Goal: Task Accomplishment & Management: Use online tool/utility

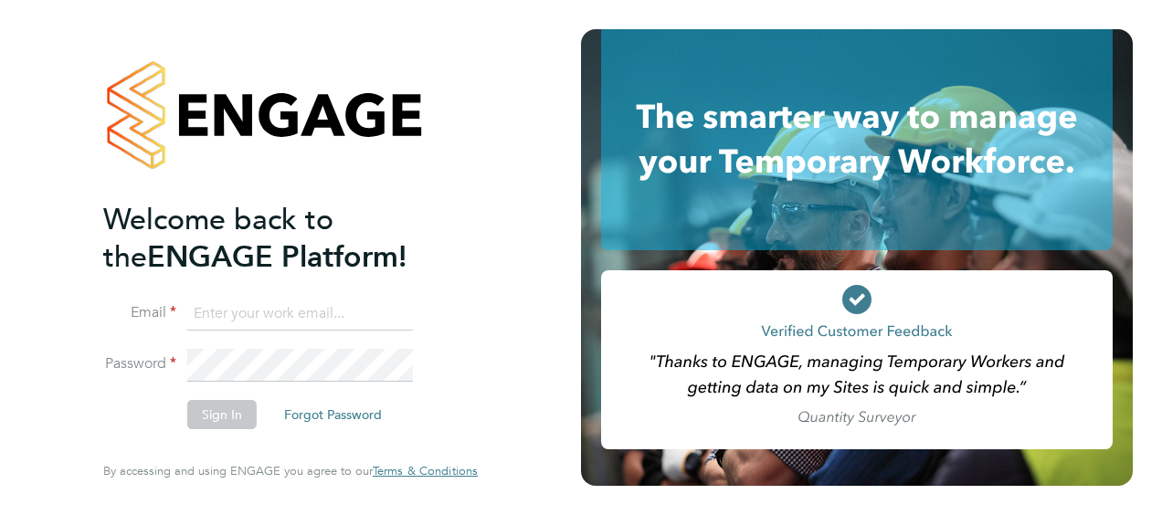
type input "[PERSON_NAME][EMAIL_ADDRESS][PERSON_NAME][DOMAIN_NAME]"
click at [219, 416] on button "Sign In" at bounding box center [221, 414] width 69 height 29
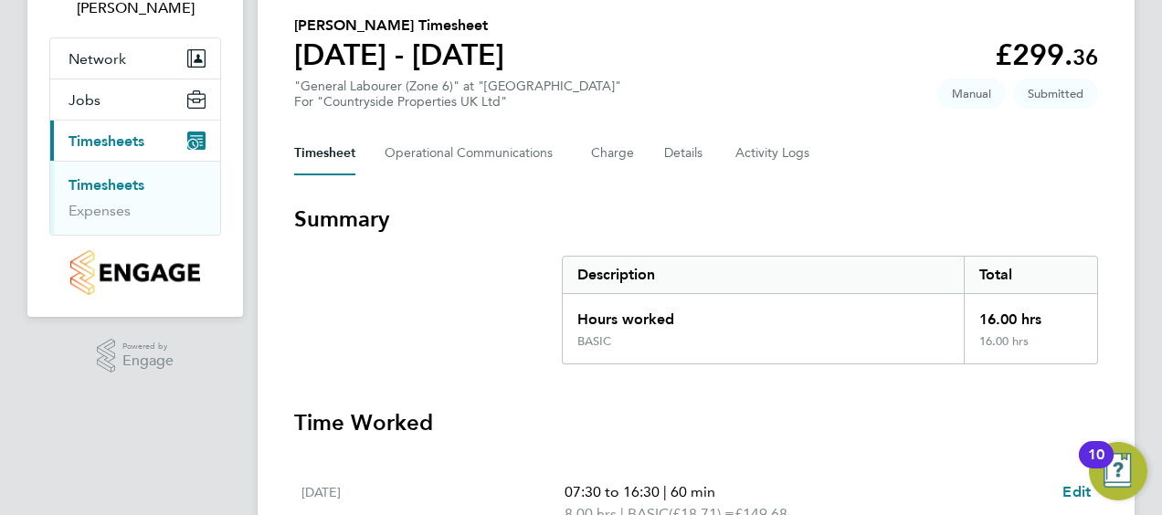
scroll to position [91, 0]
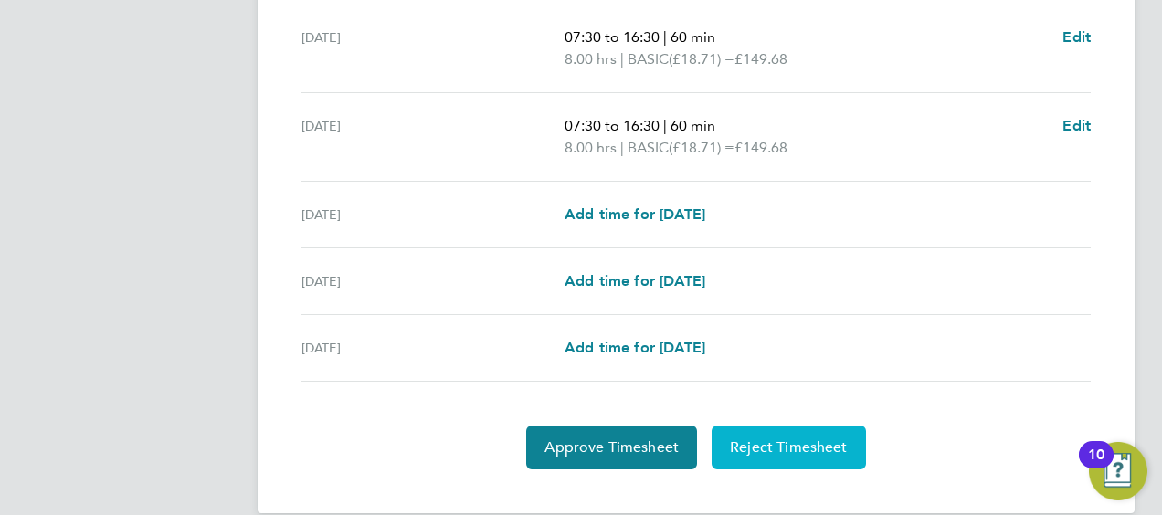
scroll to position [617, 0]
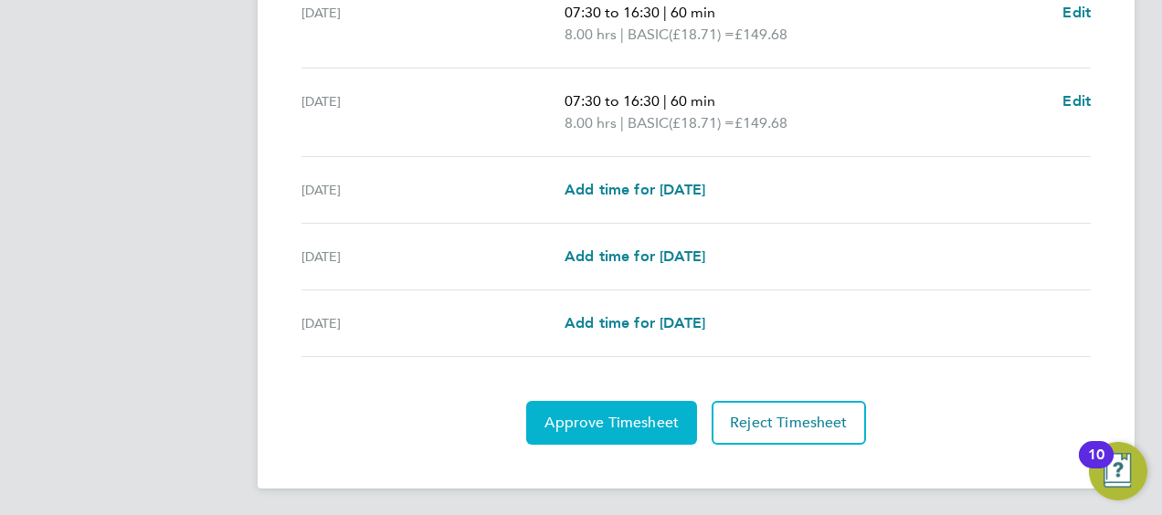
click at [610, 421] on span "Approve Timesheet" at bounding box center [611, 423] width 134 height 18
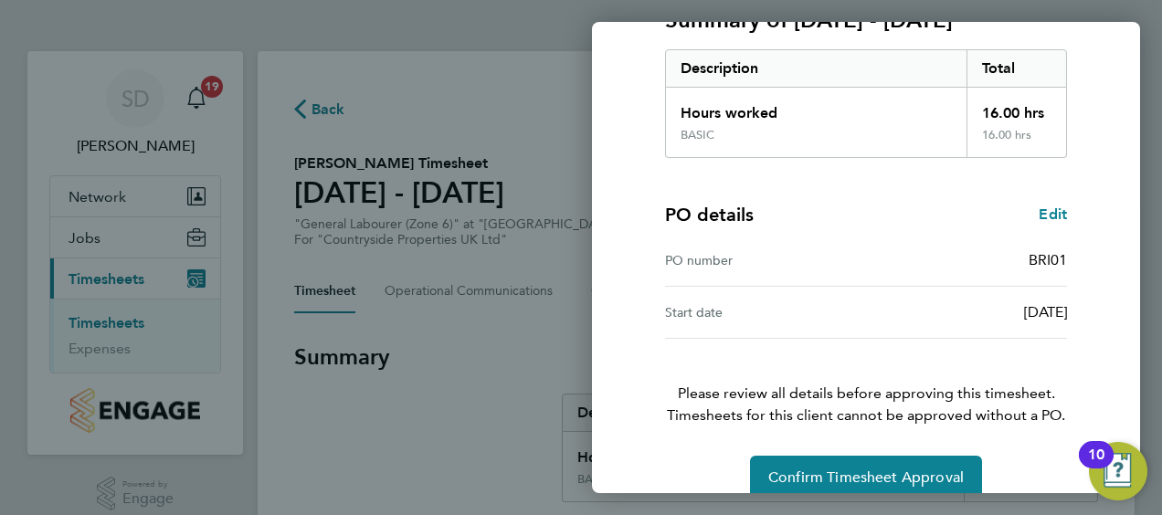
scroll to position [306, 0]
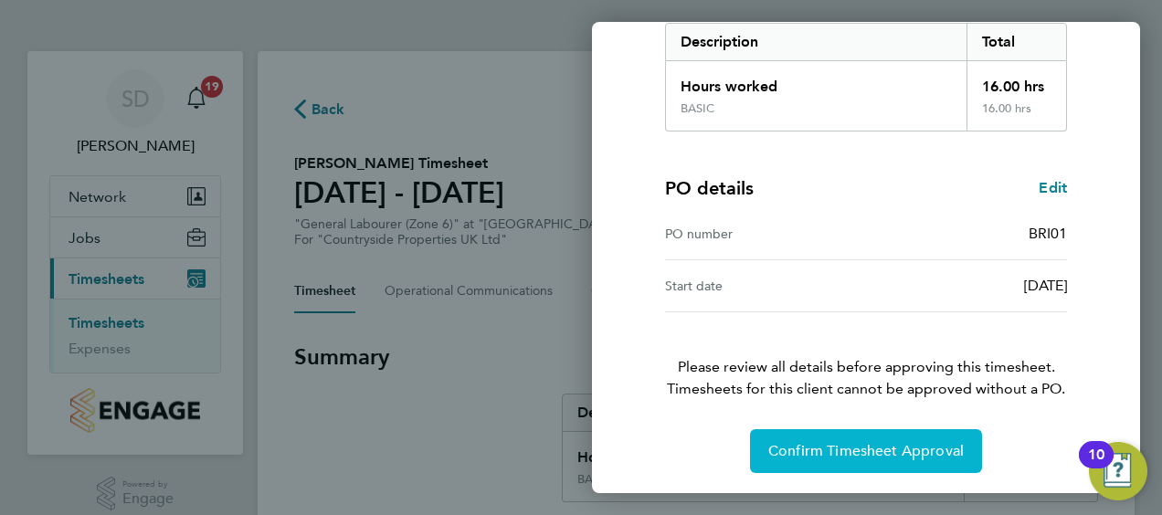
click at [846, 450] on span "Confirm Timesheet Approval" at bounding box center [865, 451] width 195 height 18
